Goal: Information Seeking & Learning: Learn about a topic

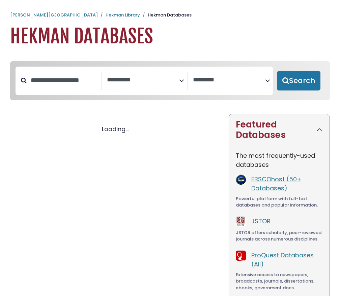
select select "Database Subject Filter"
select select "Database Vendors Filter"
select select "Database Subject Filter"
select select "Database Vendors Filter"
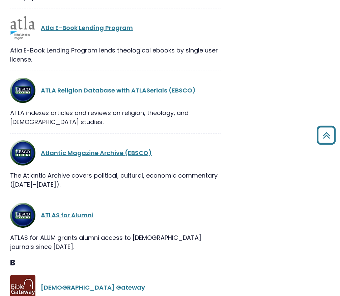
scroll to position [1954, 0]
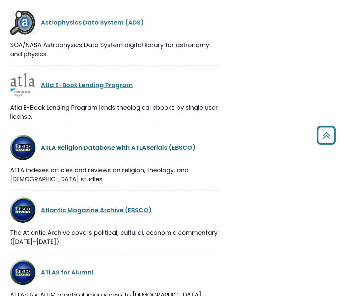
click at [162, 152] on link "ATLA Religion Database with ATLASerials (EBSCO)" at bounding box center [118, 148] width 155 height 8
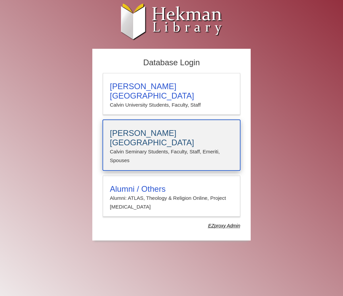
click at [159, 129] on h3 "Calvin Theological Seminary" at bounding box center [171, 138] width 123 height 19
